Goal: Task Accomplishment & Management: Manage account settings

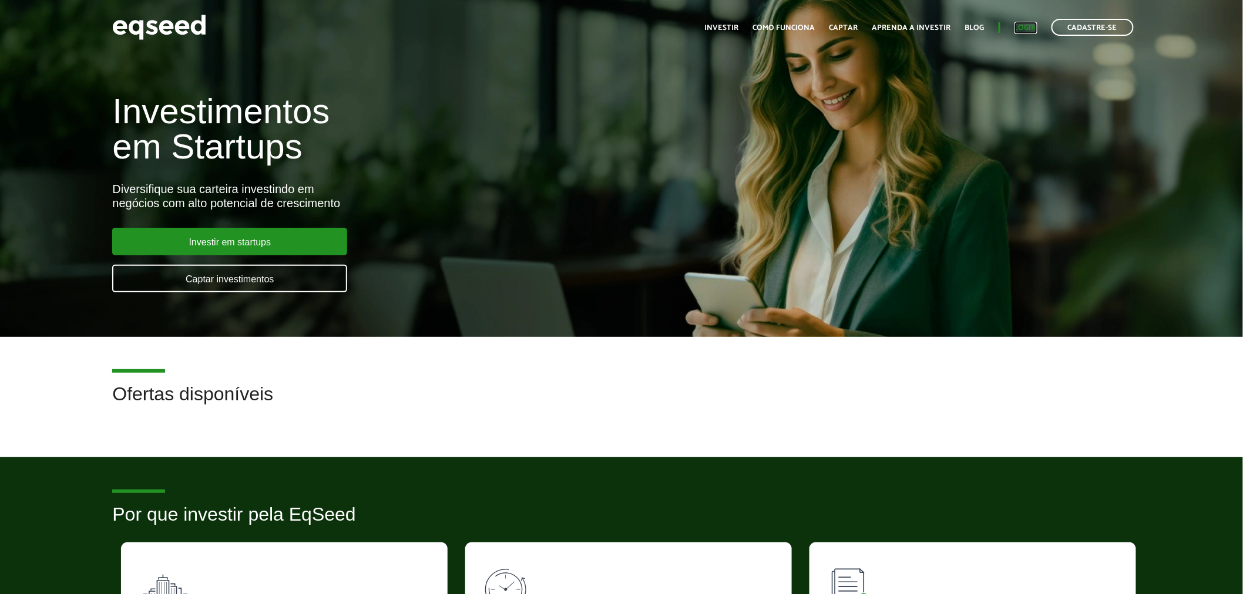
click at [1030, 26] on link "Login" at bounding box center [1025, 28] width 23 height 8
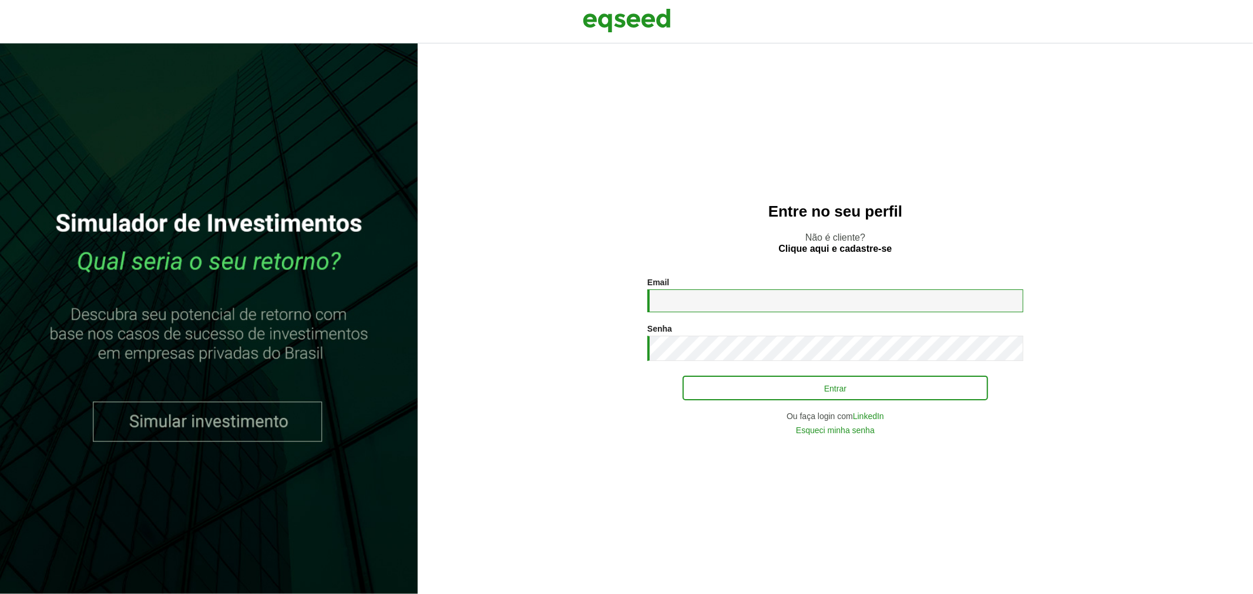
type input "**********"
click at [715, 391] on button "Entrar" at bounding box center [835, 388] width 305 height 22
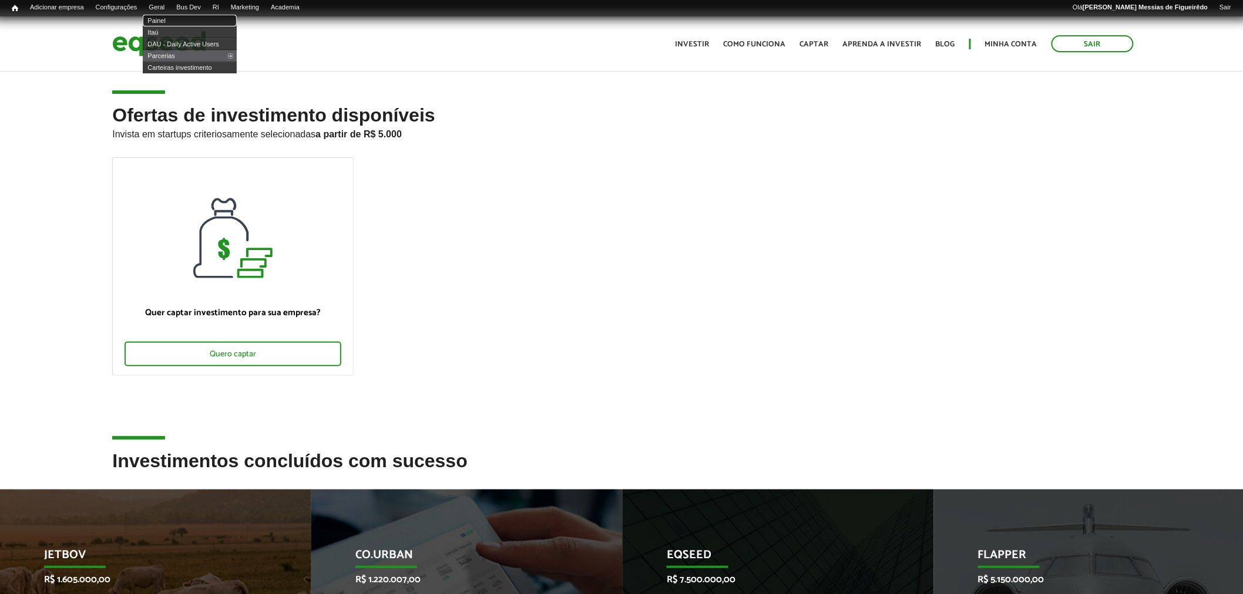
click at [174, 22] on link "Painel" at bounding box center [190, 21] width 94 height 12
